Goal: Information Seeking & Learning: Learn about a topic

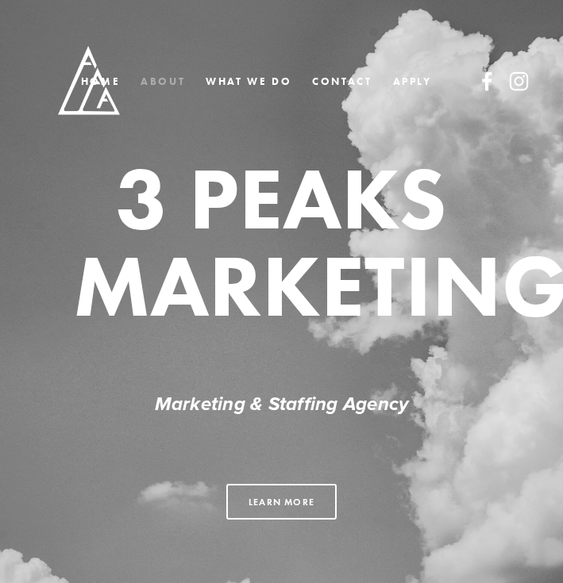
click at [161, 77] on link "ABOUT" at bounding box center [162, 81] width 44 height 23
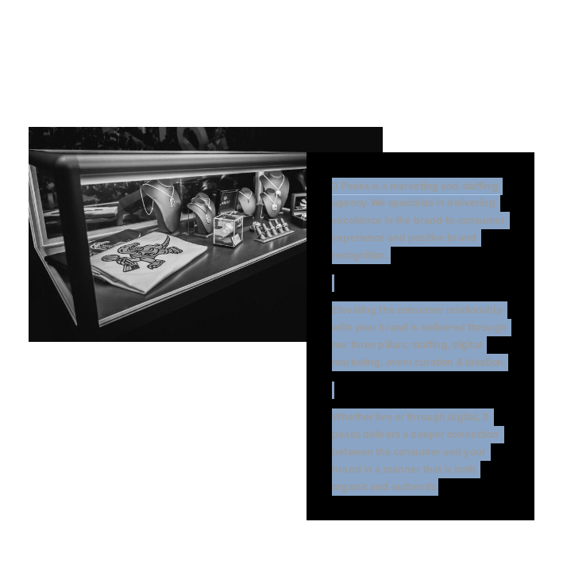
scroll to position [622, 0]
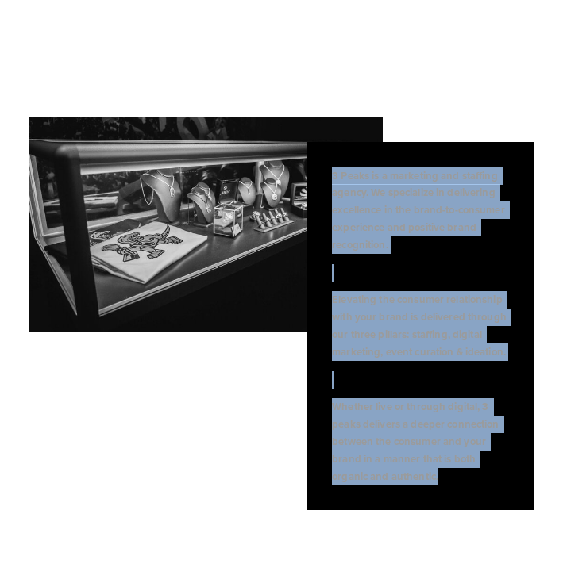
drag, startPoint x: 334, startPoint y: 239, endPoint x: 440, endPoint y: 476, distance: 260.0
click at [440, 476] on div "3 Peaks is a marketing and staffing agency. We specialize in delivering excelle…" at bounding box center [420, 326] width 177 height 318
copy div "3 Peaks is a marketing and staffing agency. We specialize in delivering excelle…"
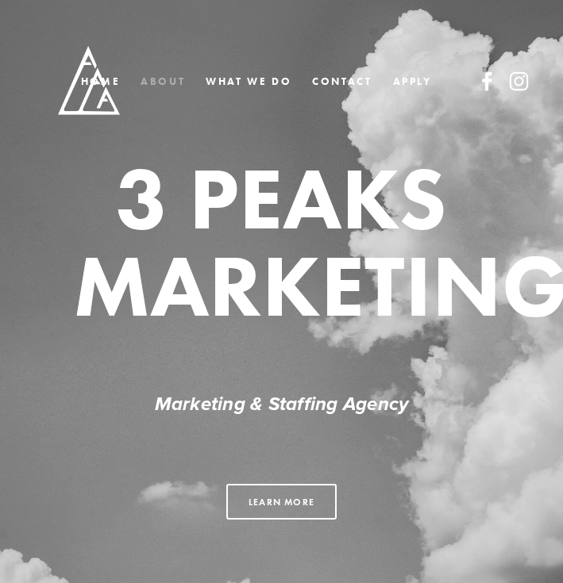
click at [167, 86] on link "ABOUT" at bounding box center [162, 81] width 44 height 23
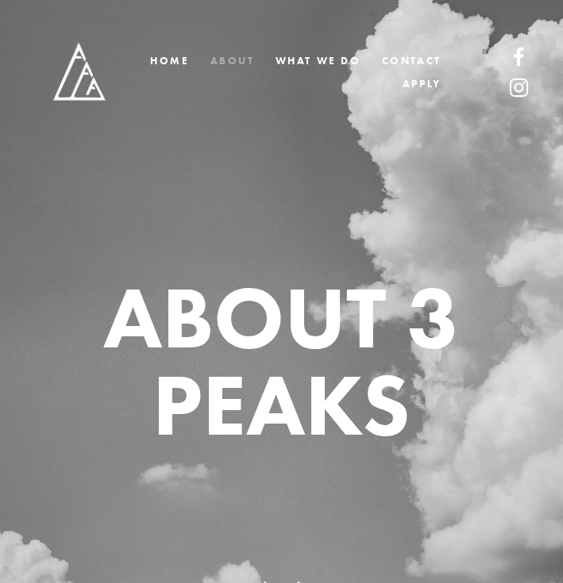
click at [241, 67] on link "ABOUT" at bounding box center [232, 60] width 44 height 23
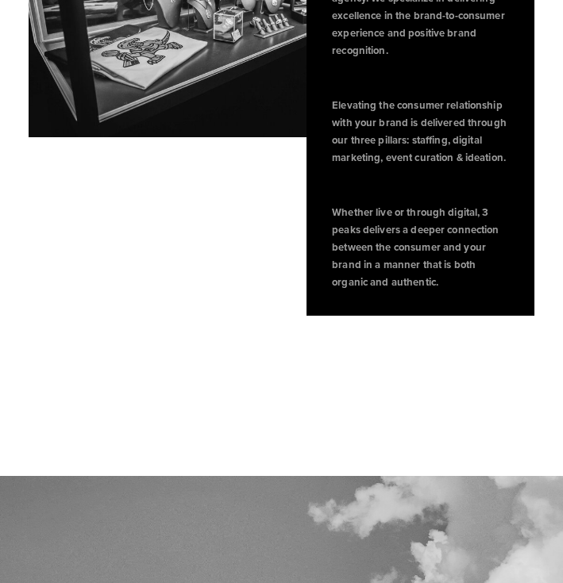
scroll to position [743, 0]
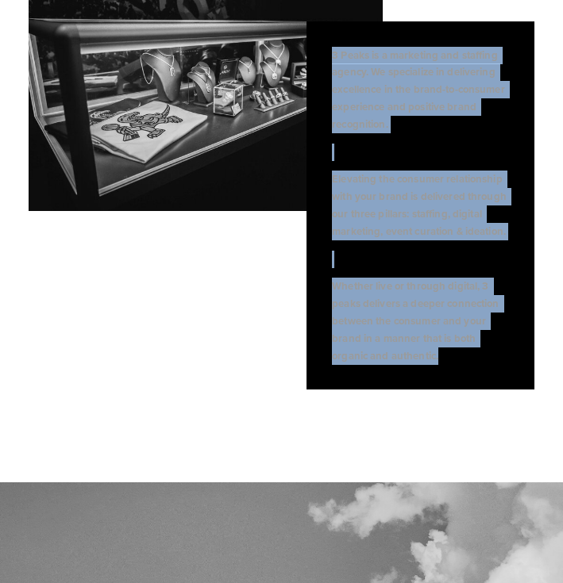
drag, startPoint x: 332, startPoint y: 59, endPoint x: 493, endPoint y: 415, distance: 391.0
click at [493, 415] on div "3 Peaks is a marketing and staffing agency. We specialize in delivering excelle…" at bounding box center [281, 175] width 563 height 614
copy div "3 Peaks is a marketing and staffing agency. We specialize in delivering excelle…"
